Goal: Information Seeking & Learning: Learn about a topic

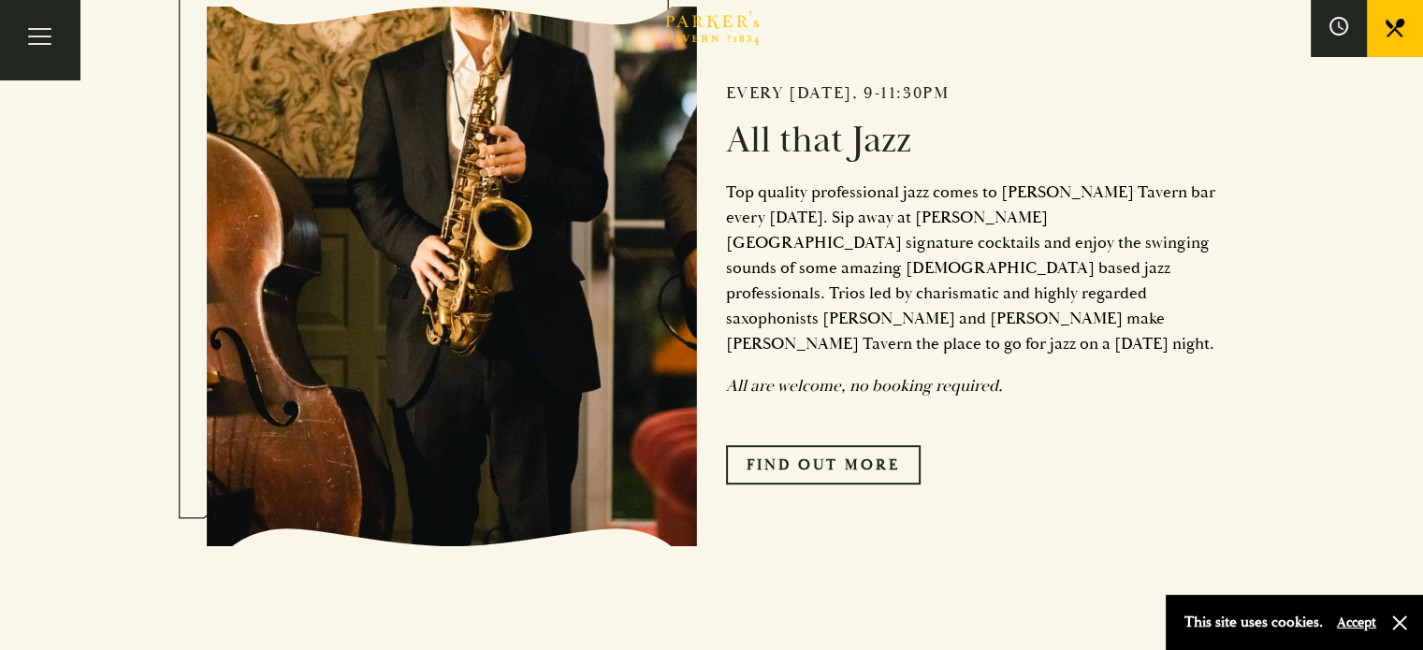
scroll to position [655, 0]
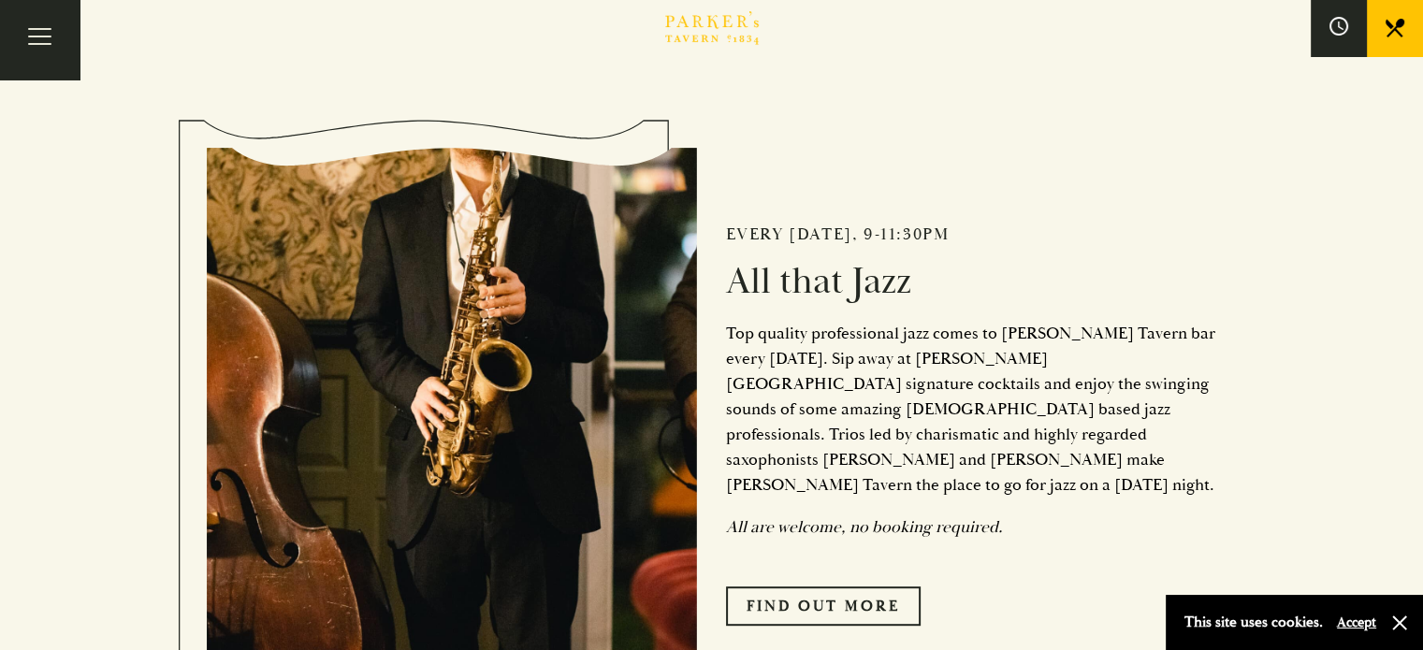
click at [0, 0] on div "Bar Restaurant What’s On Afternoon Tea Menus All That Jazz BOOK" at bounding box center [0, 0] width 0 height 0
click at [0, 0] on link "Restaurant" at bounding box center [0, 0] width 0 height 0
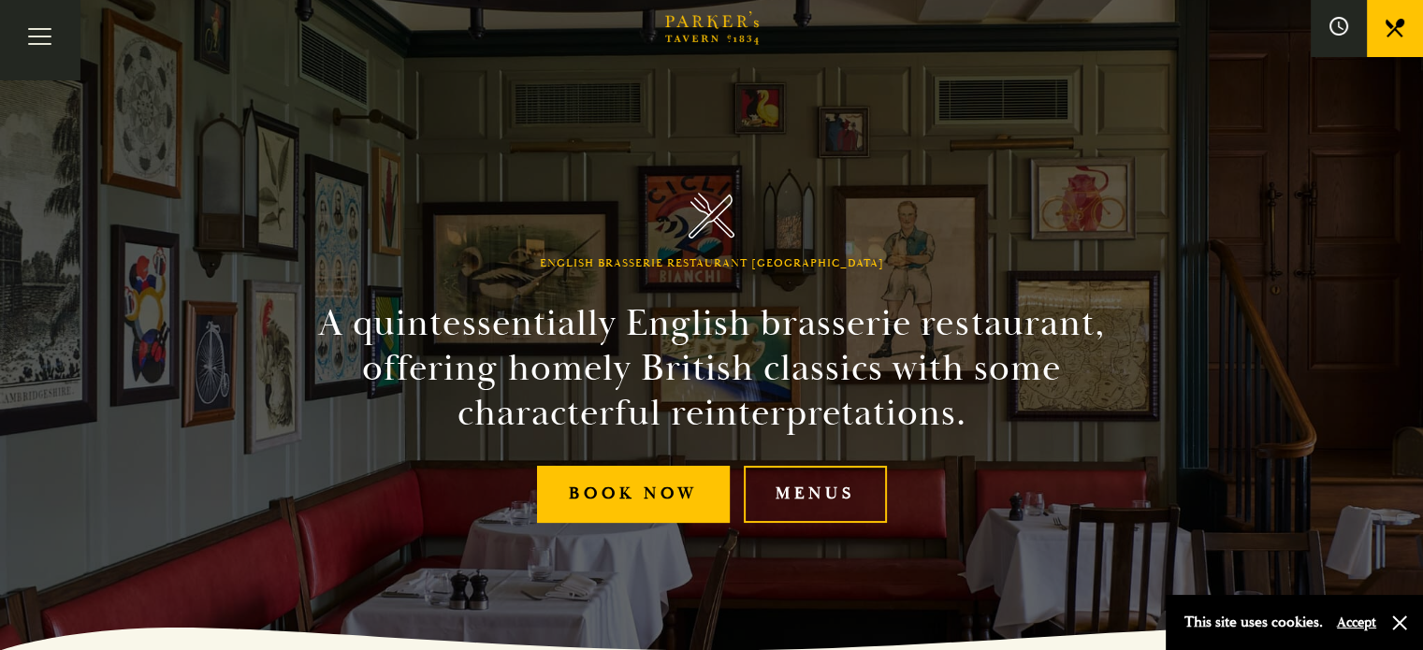
click at [0, 0] on link "Bar" at bounding box center [0, 0] width 0 height 0
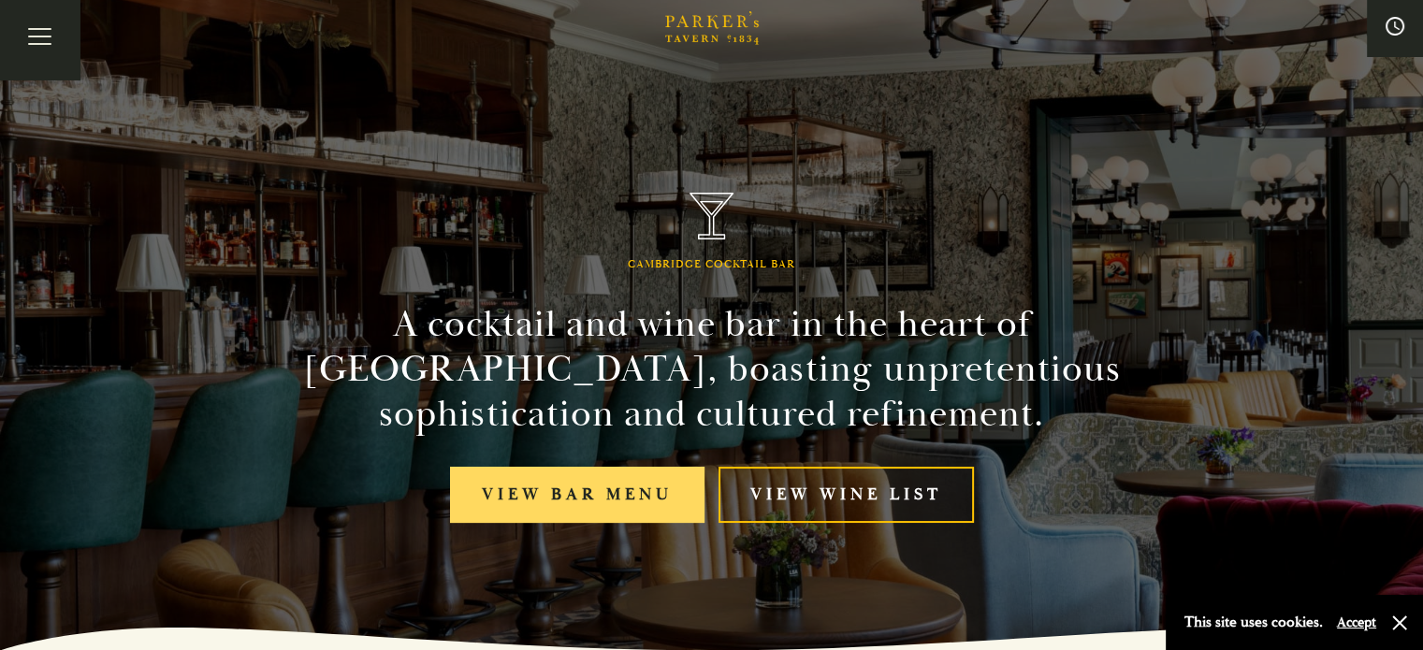
click at [574, 501] on link "View bar menu" at bounding box center [577, 495] width 254 height 57
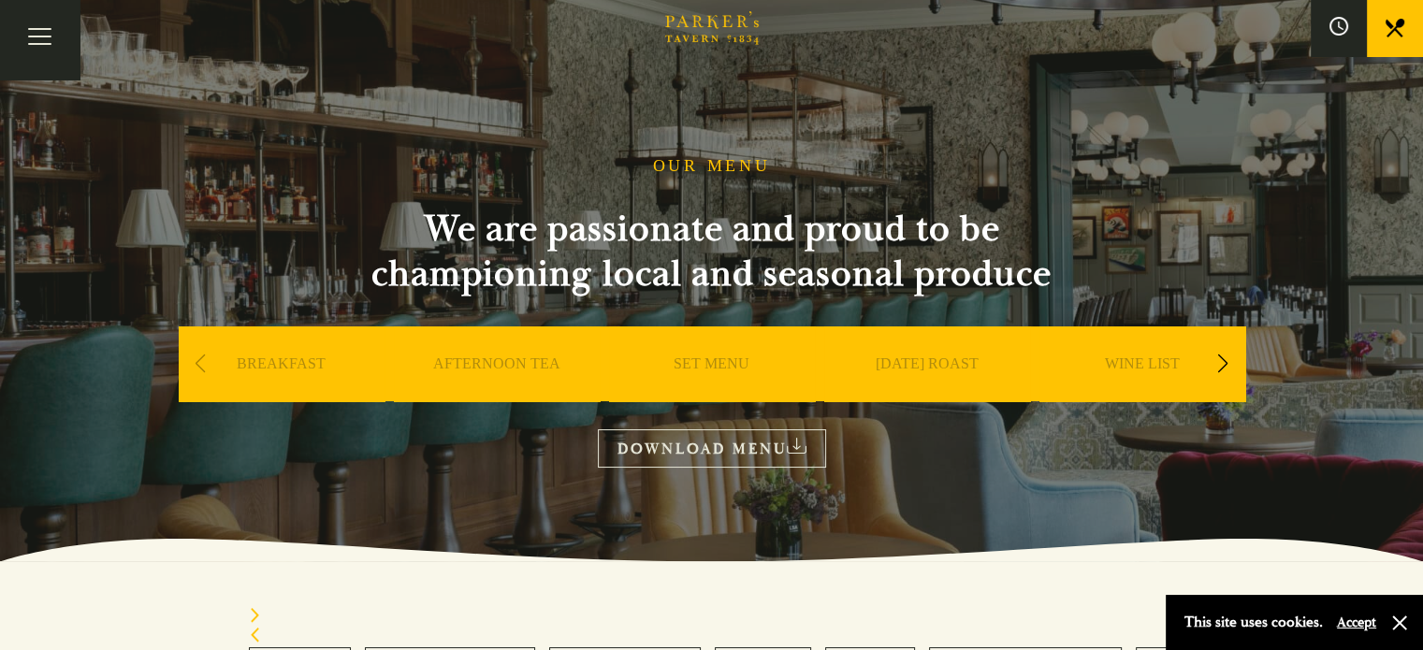
drag, startPoint x: 997, startPoint y: 51, endPoint x: 1012, endPoint y: 55, distance: 15.4
click at [0, 0] on link "Menus" at bounding box center [0, 0] width 0 height 0
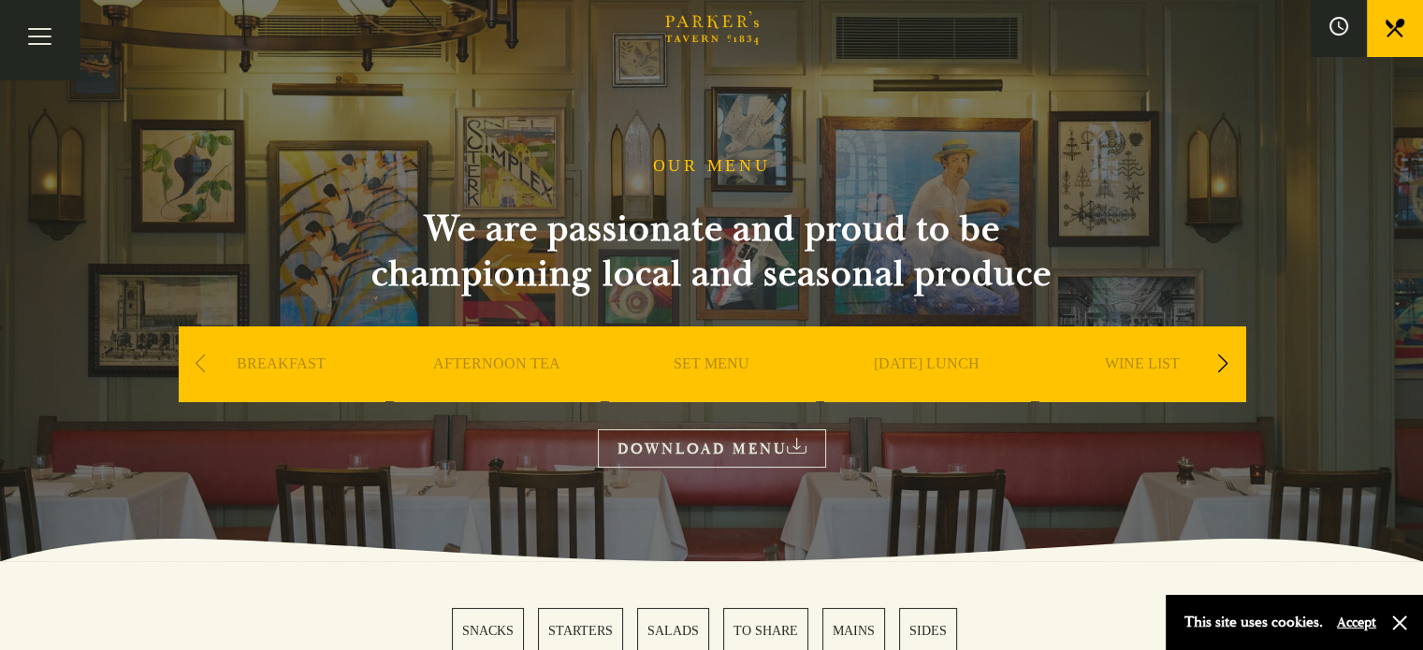
click at [1156, 362] on link "WINE LIST" at bounding box center [1142, 392] width 75 height 75
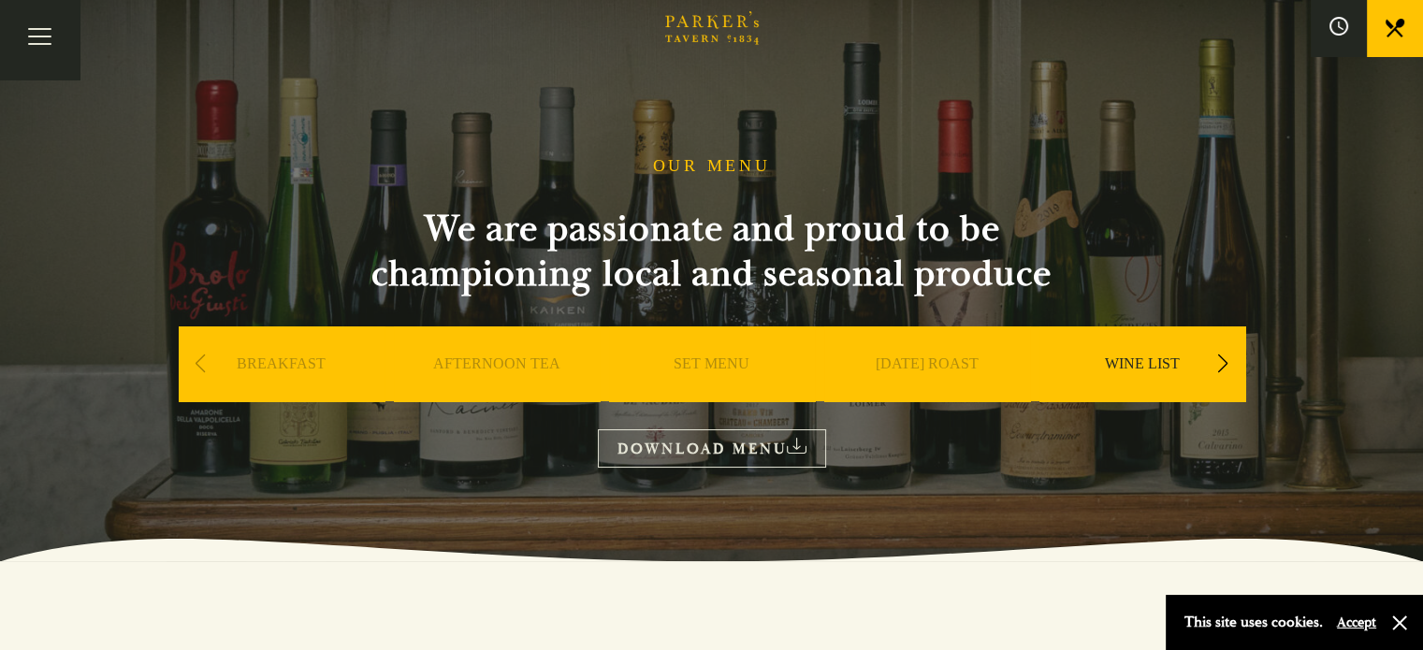
click at [706, 448] on link "DOWNLOAD MENU" at bounding box center [712, 448] width 228 height 38
click at [0, 0] on link "Bar" at bounding box center [0, 0] width 0 height 0
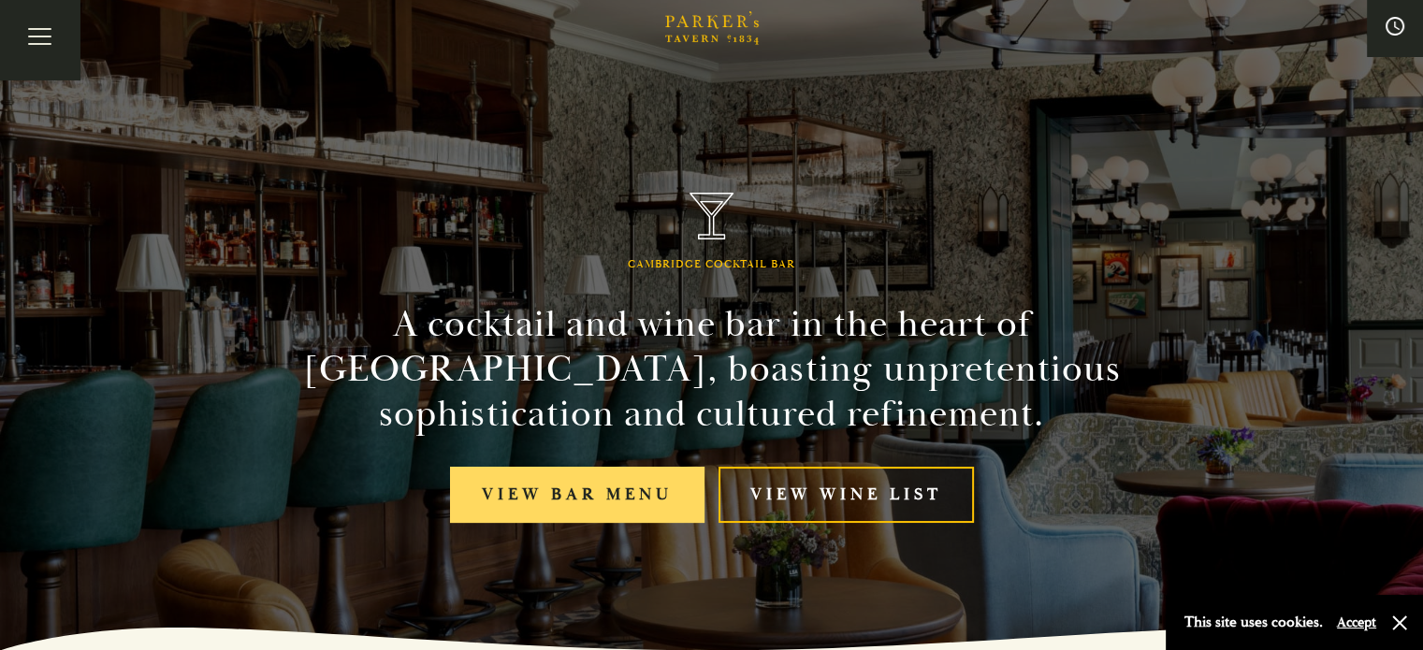
click at [591, 496] on link "View bar menu" at bounding box center [577, 495] width 254 height 57
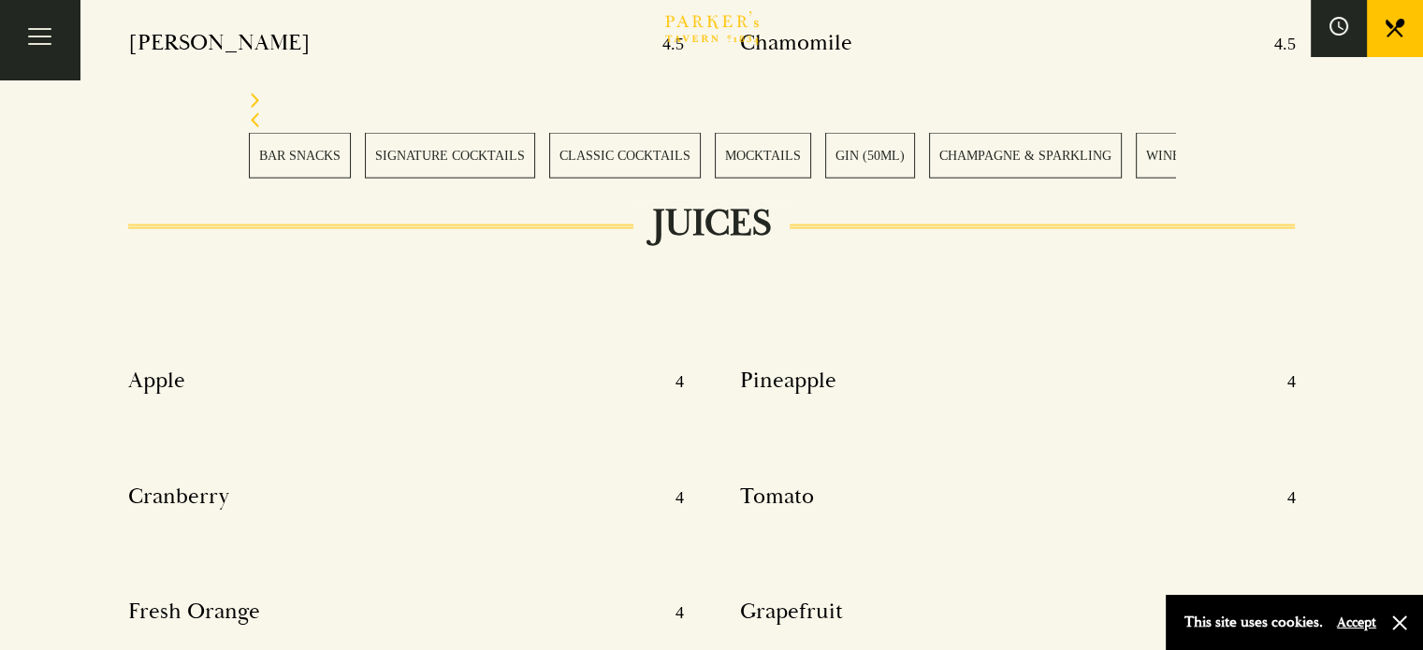
scroll to position [11226, 0]
